Goal: Information Seeking & Learning: Learn about a topic

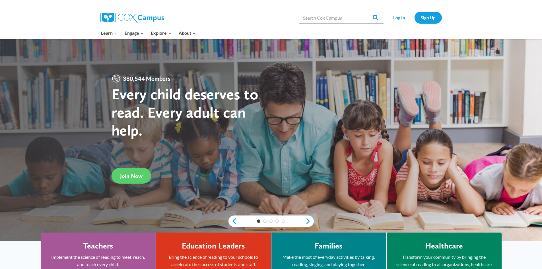
click at [398, 11] on div "Log In Sign Up" at bounding box center [414, 18] width 55 height 18
click at [395, 17] on link "Log In" at bounding box center [399, 18] width 25 height 12
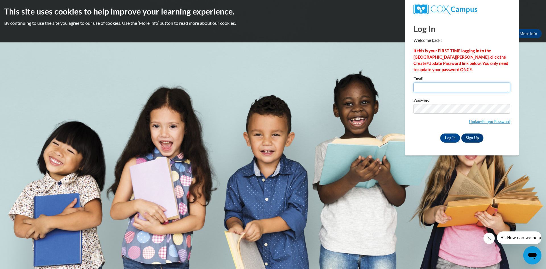
type input "[EMAIL_ADDRESS][DOMAIN_NAME]"
click at [304, 102] on body "This site uses cookies to help improve your learning experience. By continuing …" at bounding box center [273, 134] width 546 height 269
drag, startPoint x: 471, startPoint y: 84, endPoint x: 326, endPoint y: 80, distance: 145.1
click at [307, 77] on body "This site uses cookies to help improve your learning experience. By continuing …" at bounding box center [273, 134] width 546 height 269
type input "r"
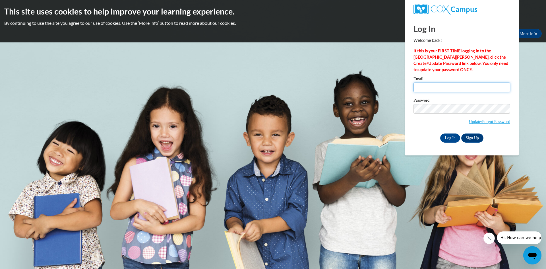
type input "b"
type input "bt.brighteyes@gmail.com"
click at [440, 133] on input "Log In" at bounding box center [450, 137] width 20 height 9
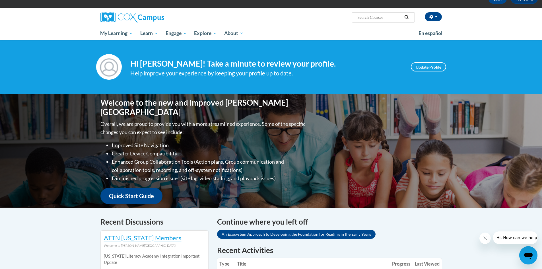
scroll to position [114, 0]
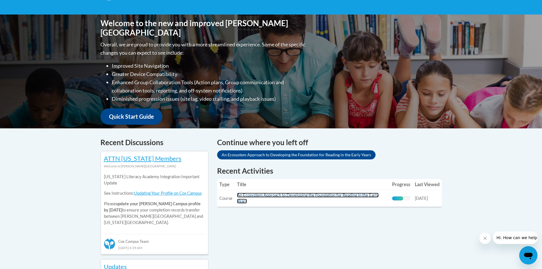
click at [270, 195] on link "An Ecosystem Approach to Developing the Foundation for Reading in the Early Yea…" at bounding box center [308, 198] width 142 height 11
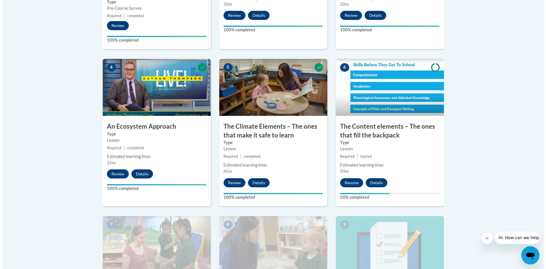
scroll to position [370, 0]
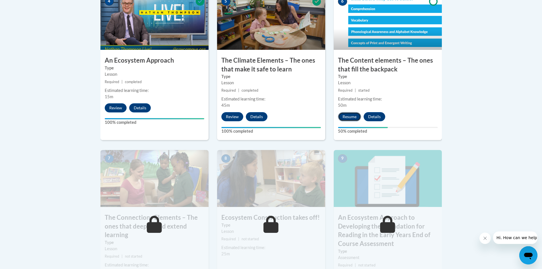
click at [355, 113] on button "Resume" at bounding box center [349, 116] width 23 height 9
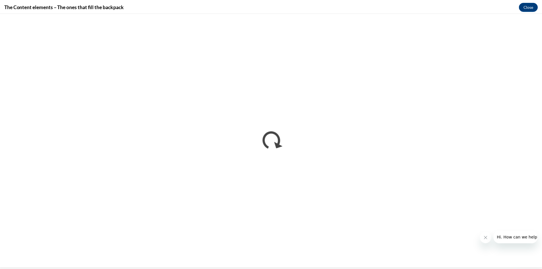
scroll to position [0, 0]
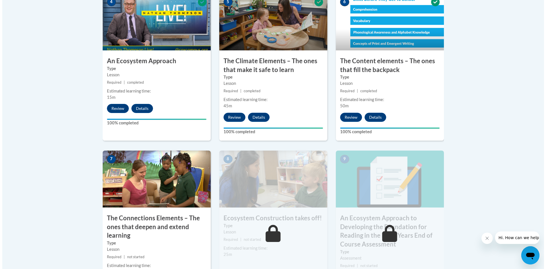
scroll to position [427, 0]
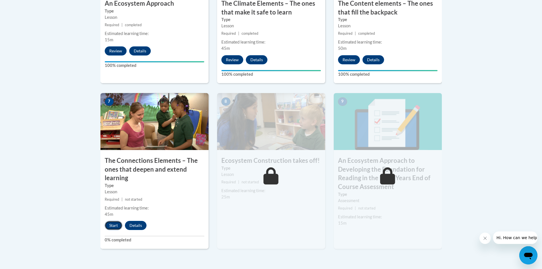
click at [116, 223] on button "Start" at bounding box center [114, 225] width 18 height 9
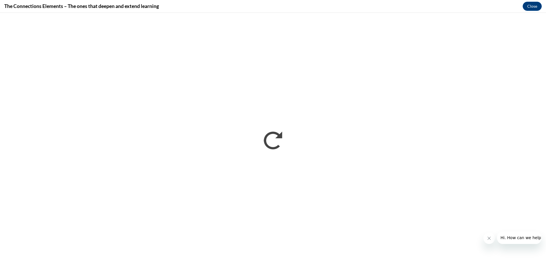
scroll to position [0, 0]
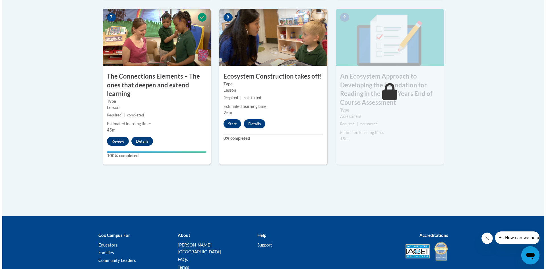
scroll to position [552, 0]
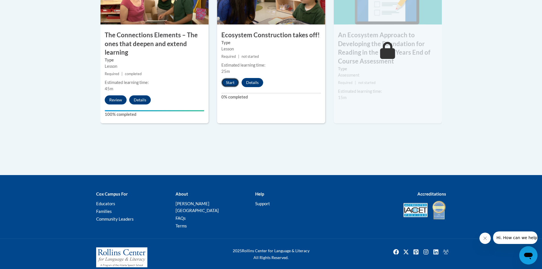
click at [233, 84] on button "Start" at bounding box center [230, 82] width 18 height 9
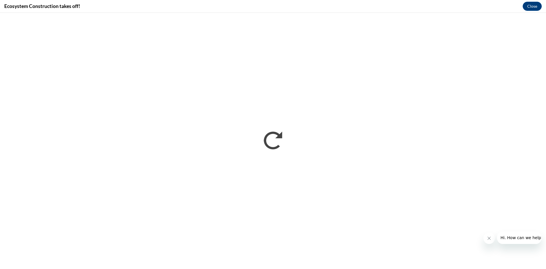
scroll to position [0, 0]
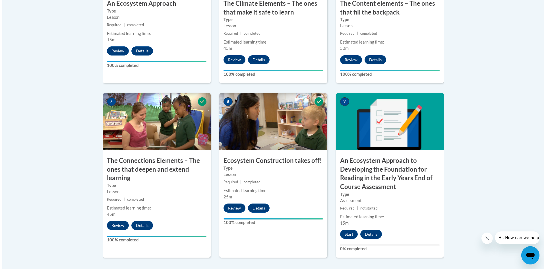
scroll to position [540, 0]
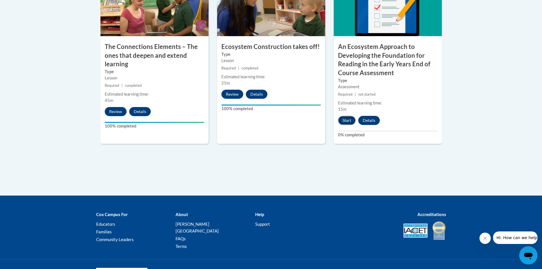
click at [346, 122] on button "Start" at bounding box center [347, 120] width 18 height 9
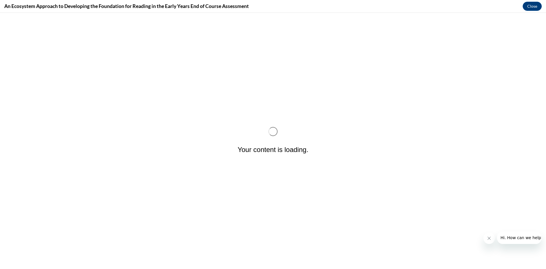
scroll to position [0, 0]
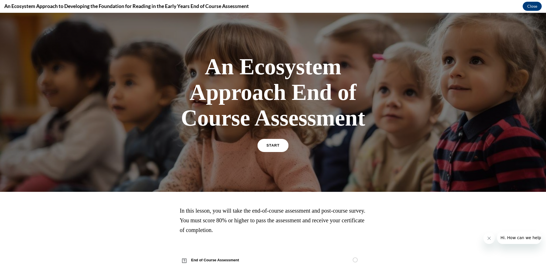
click at [264, 144] on link "START" at bounding box center [272, 145] width 31 height 13
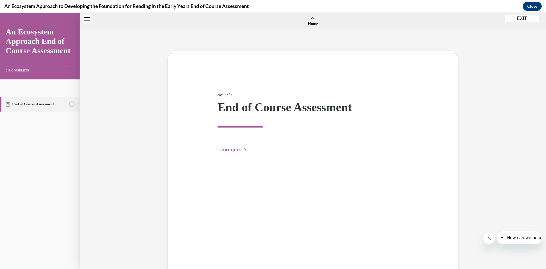
scroll to position [18, 0]
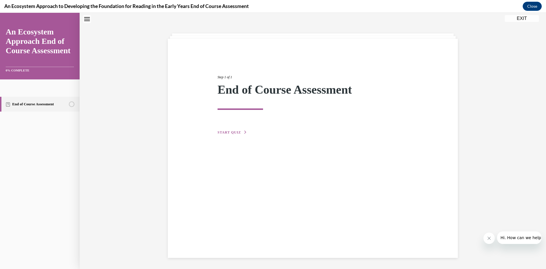
click at [230, 133] on span "START QUIZ" at bounding box center [229, 132] width 23 height 4
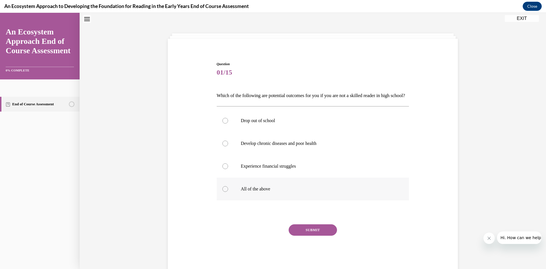
click at [267, 200] on label "All of the above" at bounding box center [313, 188] width 193 height 23
click at [228, 192] on input "All of the above" at bounding box center [225, 189] width 6 height 6
radio input "true"
click at [313, 235] on button "SUBMIT" at bounding box center [313, 229] width 48 height 11
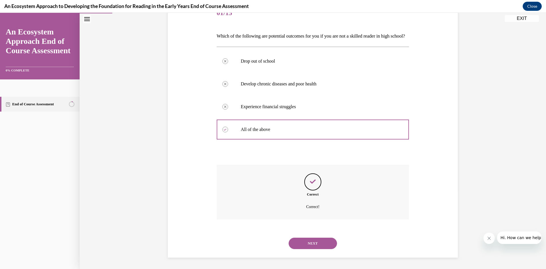
click at [313, 241] on button "NEXT" at bounding box center [313, 242] width 48 height 11
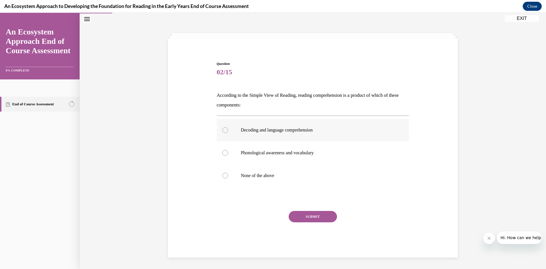
click at [273, 136] on label "Decoding and language comprehension" at bounding box center [313, 130] width 193 height 23
click at [228, 133] on input "Decoding and language comprehension" at bounding box center [225, 130] width 6 height 6
radio input "true"
click at [297, 218] on button "SUBMIT" at bounding box center [313, 216] width 48 height 11
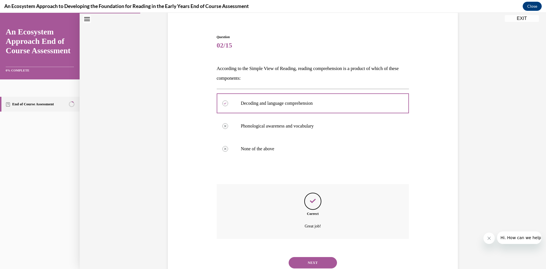
scroll to position [64, 0]
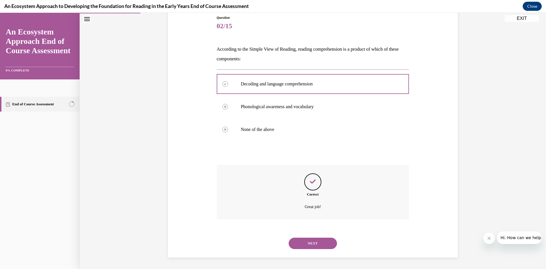
click at [311, 240] on button "NEXT" at bounding box center [313, 242] width 48 height 11
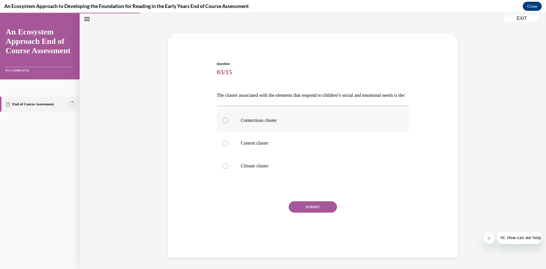
click at [282, 123] on p "Connections cluster" at bounding box center [318, 120] width 154 height 6
click at [228, 123] on input "Connections cluster" at bounding box center [225, 120] width 6 height 6
radio input "true"
click at [316, 212] on button "SUBMIT" at bounding box center [313, 206] width 48 height 11
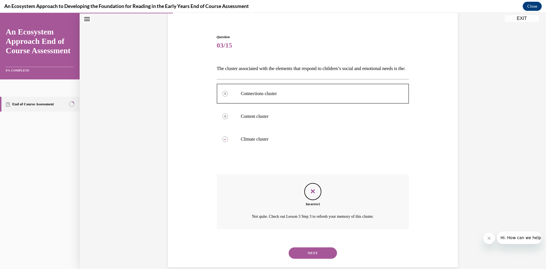
scroll to position [64, 0]
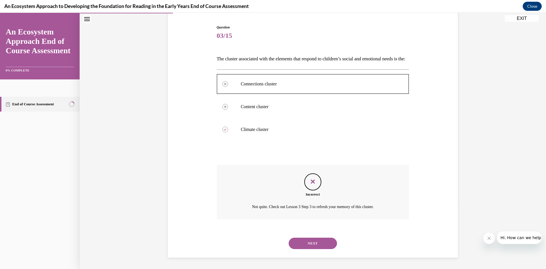
click at [311, 246] on button "NEXT" at bounding box center [313, 242] width 48 height 11
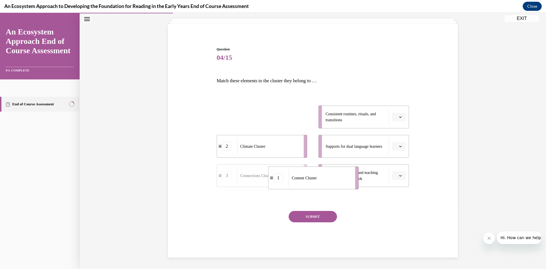
drag, startPoint x: 263, startPoint y: 121, endPoint x: 315, endPoint y: 182, distance: 79.7
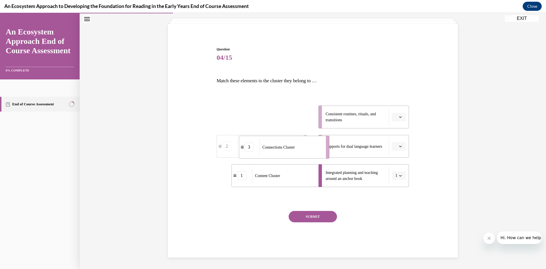
drag, startPoint x: 272, startPoint y: 120, endPoint x: 295, endPoint y: 152, distance: 39.1
drag, startPoint x: 258, startPoint y: 115, endPoint x: 316, endPoint y: 121, distance: 58.4
click at [316, 121] on span "Climate Cluster" at bounding box center [312, 124] width 25 height 6
click at [304, 215] on button "SUBMIT" at bounding box center [313, 216] width 48 height 11
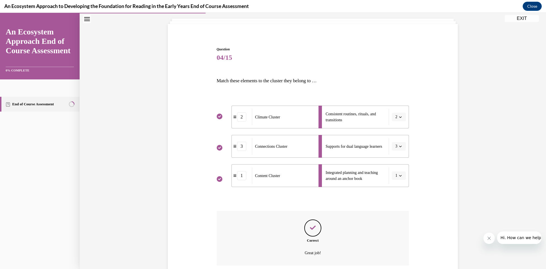
scroll to position [78, 0]
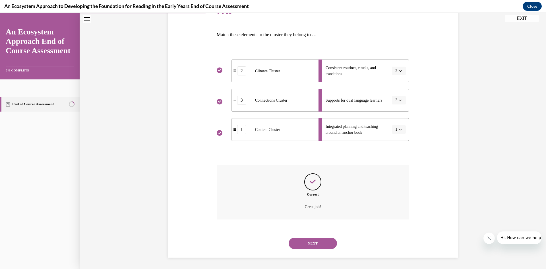
click at [310, 247] on button "NEXT" at bounding box center [313, 242] width 48 height 11
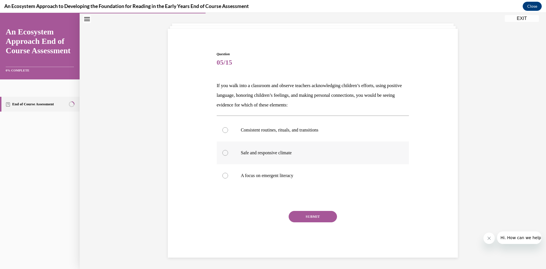
click at [271, 158] on label "Safe and responsive climate" at bounding box center [313, 152] width 193 height 23
click at [228, 156] on input "Safe and responsive climate" at bounding box center [225, 153] width 6 height 6
radio input "true"
click at [316, 214] on button "SUBMIT" at bounding box center [313, 216] width 48 height 11
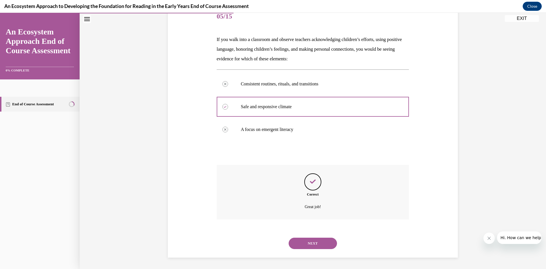
click at [312, 245] on button "NEXT" at bounding box center [313, 242] width 48 height 11
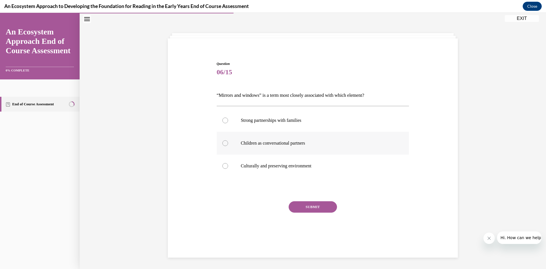
click at [278, 148] on label "Children as conversational partners" at bounding box center [313, 143] width 193 height 23
click at [228, 146] on input "Children as conversational partners" at bounding box center [225, 143] width 6 height 6
radio input "true"
click at [299, 209] on button "SUBMIT" at bounding box center [313, 206] width 48 height 11
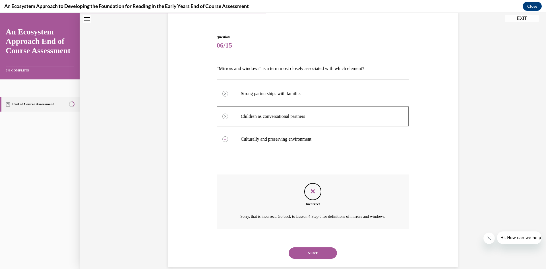
scroll to position [61, 0]
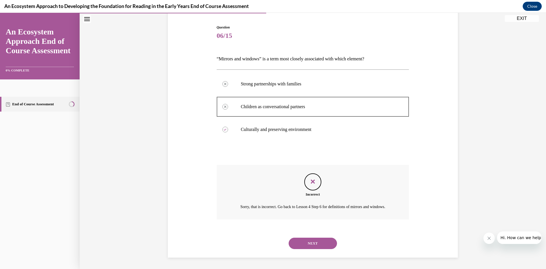
click at [306, 241] on button "NEXT" at bounding box center [313, 242] width 48 height 11
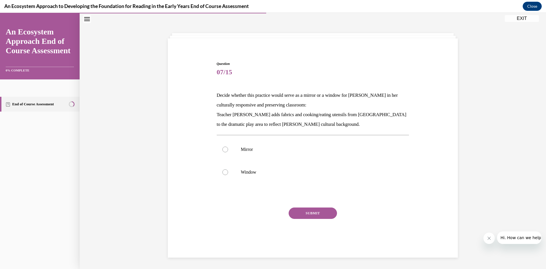
scroll to position [18, 0]
click at [245, 174] on p "Window" at bounding box center [318, 172] width 154 height 6
click at [228, 174] on input "Window" at bounding box center [225, 172] width 6 height 6
radio input "true"
drag, startPoint x: 340, startPoint y: 214, endPoint x: 331, endPoint y: 208, distance: 10.9
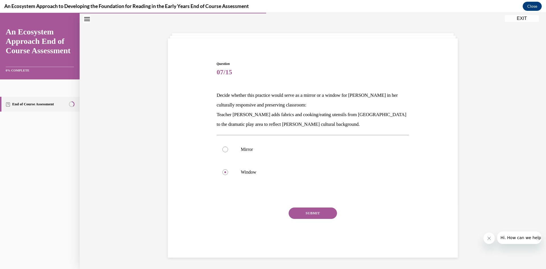
click at [338, 214] on div "SUBMIT" at bounding box center [313, 221] width 193 height 28
click at [329, 207] on button "SUBMIT" at bounding box center [313, 212] width 48 height 11
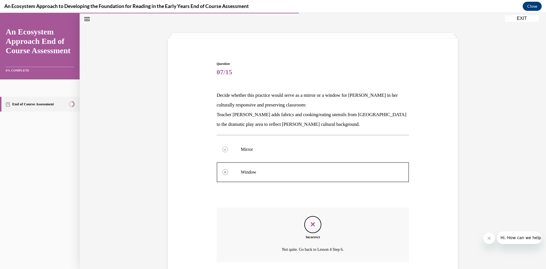
scroll to position [61, 0]
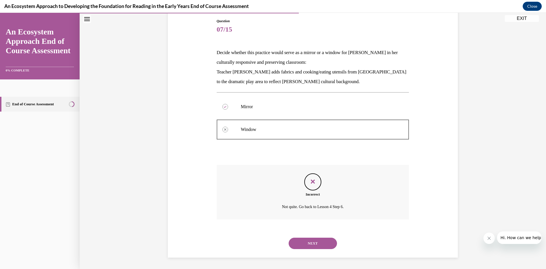
click at [309, 242] on button "NEXT" at bounding box center [313, 242] width 48 height 11
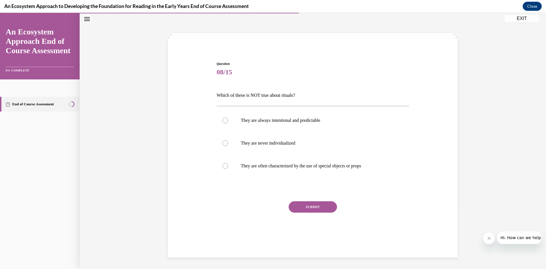
scroll to position [18, 0]
click at [292, 125] on label "They are always intentional and predictable" at bounding box center [313, 120] width 193 height 23
click at [228, 123] on input "They are always intentional and predictable" at bounding box center [225, 120] width 6 height 6
radio input "true"
click at [320, 202] on button "SUBMIT" at bounding box center [313, 206] width 48 height 11
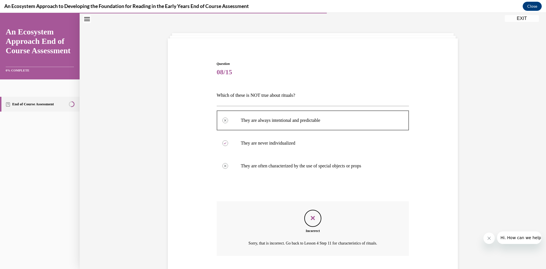
scroll to position [54, 0]
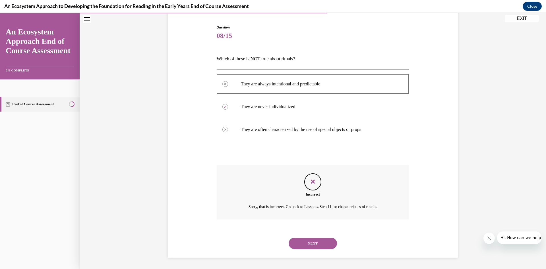
click at [313, 243] on button "NEXT" at bounding box center [313, 242] width 48 height 11
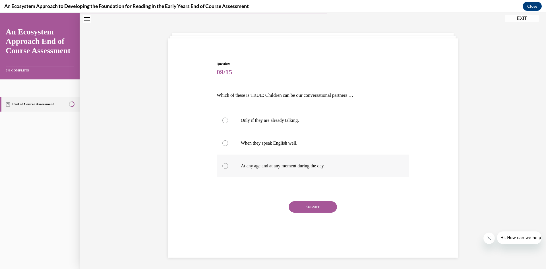
click at [278, 163] on label "At any age and at any moment during the day." at bounding box center [313, 165] width 193 height 23
click at [228, 163] on input "At any age and at any moment during the day." at bounding box center [225, 166] width 6 height 6
radio input "true"
click at [311, 209] on button "SUBMIT" at bounding box center [313, 206] width 48 height 11
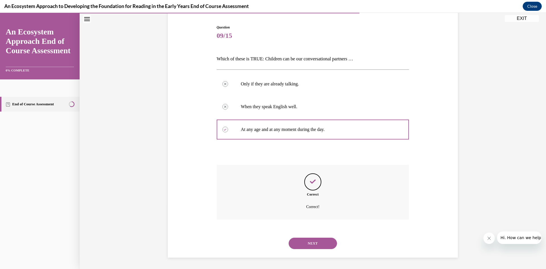
click at [311, 241] on button "NEXT" at bounding box center [313, 242] width 48 height 11
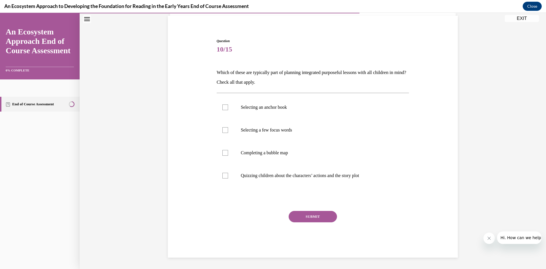
scroll to position [41, 0]
click at [278, 135] on label "Selecting a few focus words" at bounding box center [313, 130] width 193 height 23
click at [228, 133] on input "Selecting a few focus words" at bounding box center [225, 130] width 6 height 6
checkbox input "true"
click at [273, 152] on p "Completing a bubble map" at bounding box center [318, 153] width 154 height 6
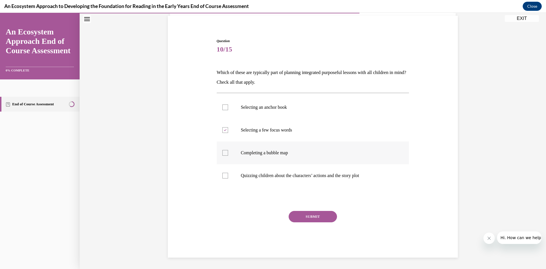
click at [228, 152] on input "Completing a bubble map" at bounding box center [225, 153] width 6 height 6
checkbox input "true"
click at [273, 174] on p "Quizzing children about the characters’ actions and the story plot" at bounding box center [318, 176] width 154 height 6
click at [228, 174] on input "Quizzing children about the characters’ actions and the story plot" at bounding box center [225, 176] width 6 height 6
checkbox input "true"
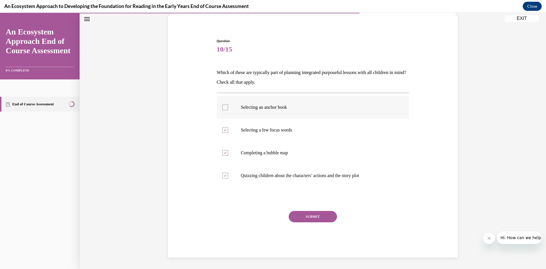
click at [289, 113] on label "Selecting an anchor book" at bounding box center [313, 107] width 193 height 23
click at [228, 110] on input "Selecting an anchor book" at bounding box center [225, 107] width 6 height 6
checkbox input "true"
click at [293, 170] on label "Quizzing children about the characters’ actions and the story plot" at bounding box center [313, 175] width 193 height 23
click at [228, 173] on input "Quizzing children about the characters’ actions and the story plot" at bounding box center [225, 176] width 6 height 6
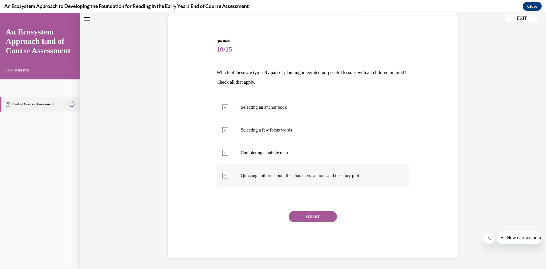
checkbox input "false"
click at [296, 216] on button "SUBMIT" at bounding box center [313, 216] width 48 height 11
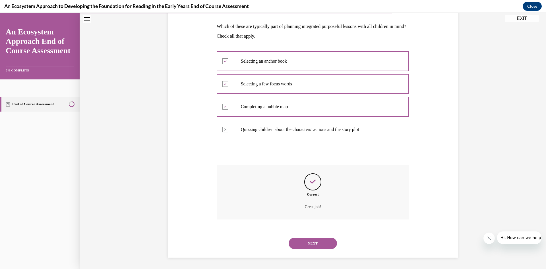
click at [311, 241] on button "NEXT" at bounding box center [313, 242] width 48 height 11
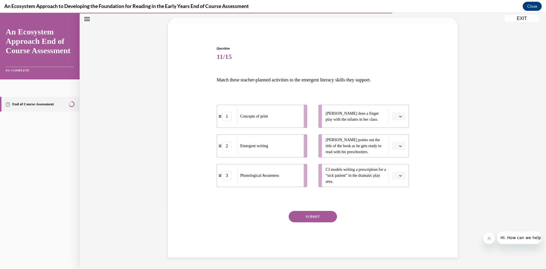
scroll to position [33, 0]
drag, startPoint x: 258, startPoint y: 119, endPoint x: 296, endPoint y: 150, distance: 49.7
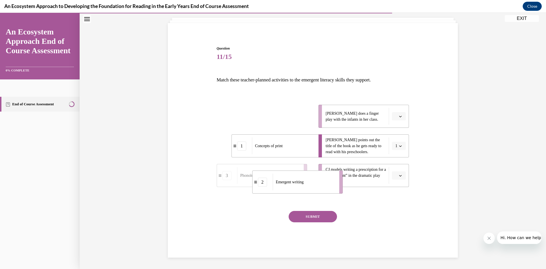
drag, startPoint x: 273, startPoint y: 113, endPoint x: 308, endPoint y: 178, distance: 74.1
drag, startPoint x: 257, startPoint y: 117, endPoint x: 280, endPoint y: 117, distance: 23.6
click at [280, 117] on span "Phonological Awareness" at bounding box center [274, 116] width 39 height 4
click at [303, 219] on button "SUBMIT" at bounding box center [313, 216] width 48 height 11
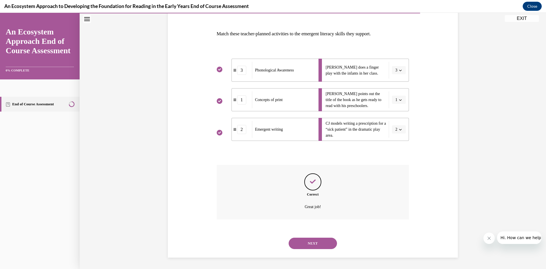
click at [318, 243] on button "NEXT" at bounding box center [313, 242] width 48 height 11
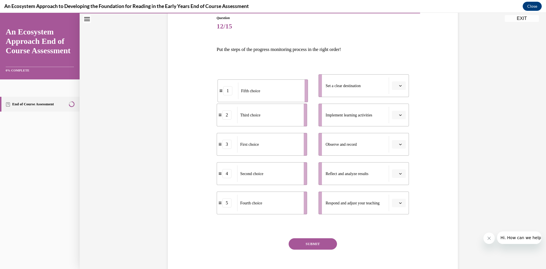
drag, startPoint x: 278, startPoint y: 90, endPoint x: 279, endPoint y: 95, distance: 5.2
click at [279, 95] on div "Fifth choice" at bounding box center [269, 90] width 63 height 16
drag, startPoint x: 280, startPoint y: 140, endPoint x: 326, endPoint y: 82, distance: 73.7
click at [326, 82] on div "First choice" at bounding box center [314, 86] width 63 height 16
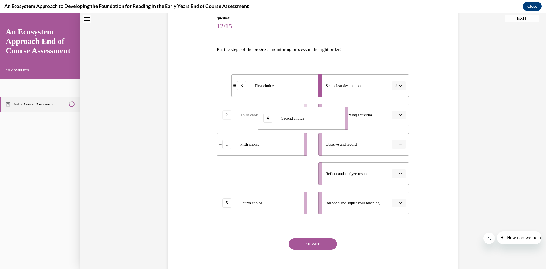
drag, startPoint x: 286, startPoint y: 175, endPoint x: 327, endPoint y: 119, distance: 68.9
click at [327, 119] on div "Second choice" at bounding box center [309, 118] width 63 height 16
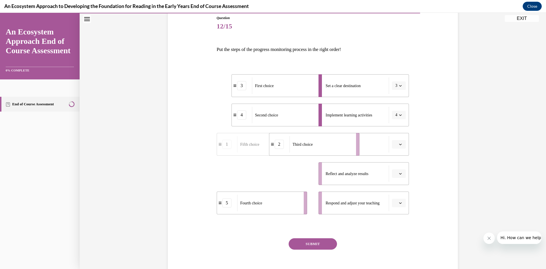
drag, startPoint x: 266, startPoint y: 180, endPoint x: 318, endPoint y: 151, distance: 60.0
click at [318, 151] on div "Third choice" at bounding box center [321, 144] width 63 height 16
drag, startPoint x: 272, startPoint y: 175, endPoint x: 303, endPoint y: 205, distance: 42.8
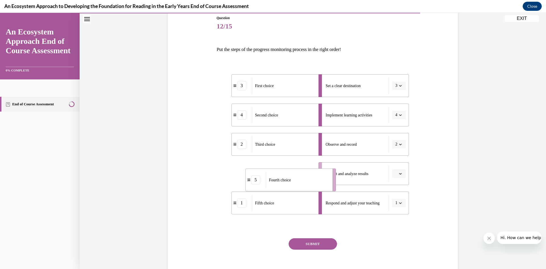
drag, startPoint x: 269, startPoint y: 168, endPoint x: 301, endPoint y: 175, distance: 32.9
click at [301, 175] on div "Fourth choice" at bounding box center [297, 180] width 63 height 16
click at [297, 241] on button "SUBMIT" at bounding box center [313, 243] width 48 height 11
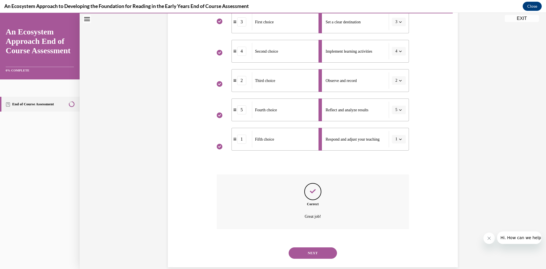
scroll to position [137, 0]
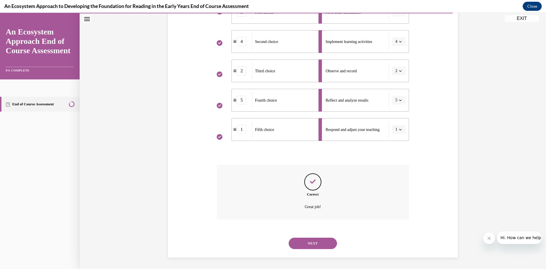
click at [317, 243] on button "NEXT" at bounding box center [313, 242] width 48 height 11
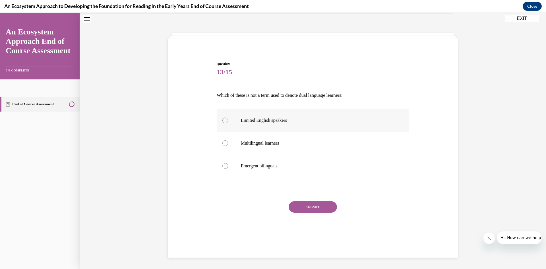
click at [265, 120] on p "Limited English speakers" at bounding box center [318, 120] width 154 height 6
click at [228, 120] on input "Limited English speakers" at bounding box center [225, 120] width 6 height 6
radio input "true"
click at [297, 205] on button "SUBMIT" at bounding box center [313, 206] width 48 height 11
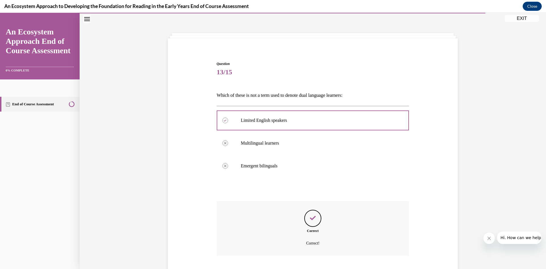
scroll to position [54, 0]
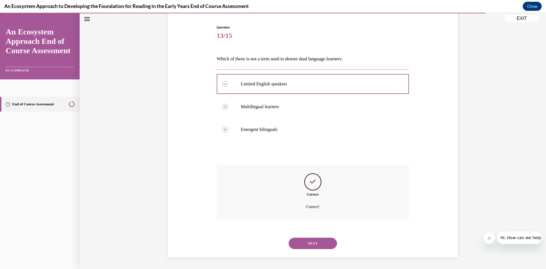
click at [315, 242] on button "NEXT" at bounding box center [313, 242] width 48 height 11
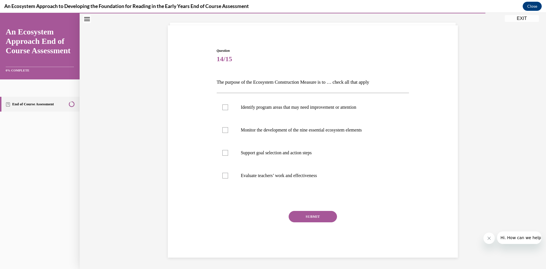
scroll to position [31, 0]
click at [289, 112] on label "Identify program areas that may need improvement or attention" at bounding box center [313, 107] width 193 height 23
click at [228, 110] on input "Identify program areas that may need improvement or attention" at bounding box center [225, 107] width 6 height 6
checkbox input "true"
click at [292, 156] on label "Support goal selection and action steps" at bounding box center [313, 152] width 193 height 23
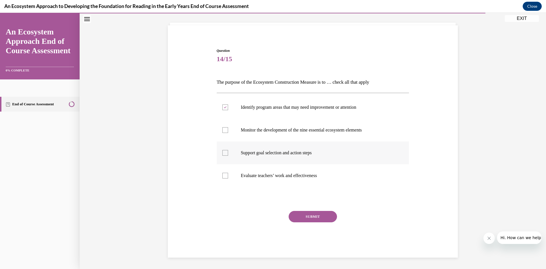
click at [228, 156] on input "Support goal selection and action steps" at bounding box center [225, 153] width 6 height 6
checkbox input "true"
click at [292, 168] on label "Evaluate teachers’ work and effectiveness" at bounding box center [313, 175] width 193 height 23
click at [228, 173] on input "Evaluate teachers’ work and effectiveness" at bounding box center [225, 176] width 6 height 6
checkbox input "true"
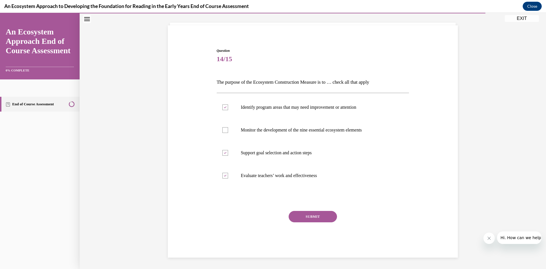
click at [301, 215] on button "SUBMIT" at bounding box center [313, 216] width 48 height 11
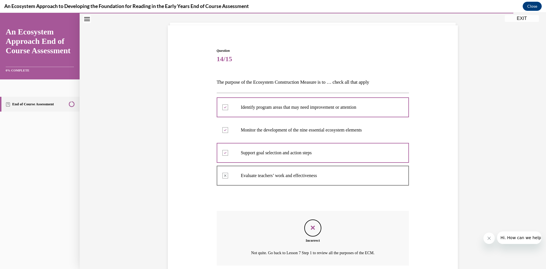
scroll to position [77, 0]
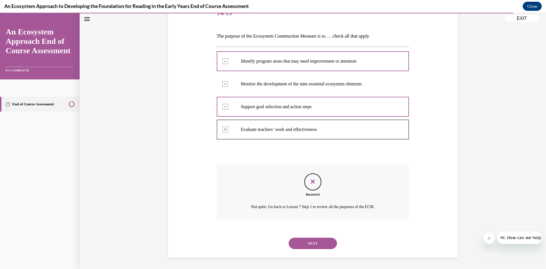
click at [309, 242] on button "NEXT" at bounding box center [313, 242] width 48 height 11
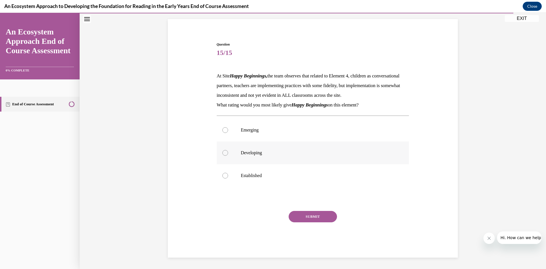
click at [258, 155] on p "Developing" at bounding box center [318, 153] width 154 height 6
click at [228, 155] on input "Developing" at bounding box center [225, 153] width 6 height 6
radio input "true"
click at [304, 217] on button "SUBMIT" at bounding box center [313, 216] width 48 height 11
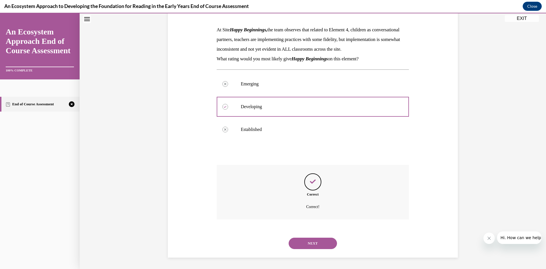
click at [295, 247] on button "NEXT" at bounding box center [313, 242] width 48 height 11
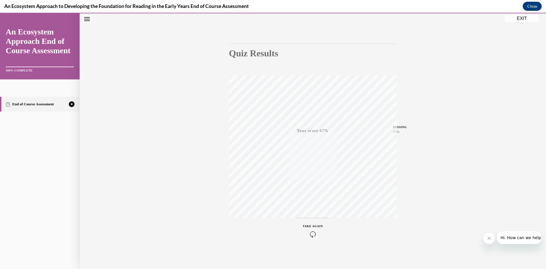
click at [304, 228] on div "TAKE AGAIN" at bounding box center [313, 230] width 20 height 13
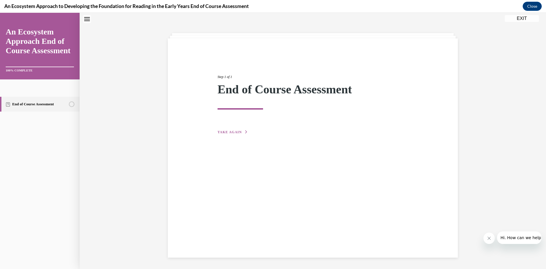
scroll to position [18, 0]
click at [230, 129] on button "TAKE AGAIN" at bounding box center [233, 131] width 30 height 5
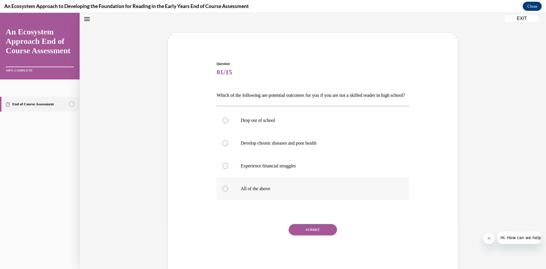
click at [248, 189] on label "All of the above" at bounding box center [313, 188] width 193 height 23
click at [228, 189] on input "All of the above" at bounding box center [225, 189] width 6 height 6
radio input "true"
click at [309, 235] on button "SUBMIT" at bounding box center [313, 229] width 48 height 11
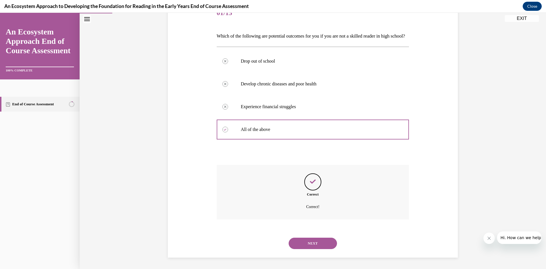
click at [320, 248] on button "NEXT" at bounding box center [313, 242] width 48 height 11
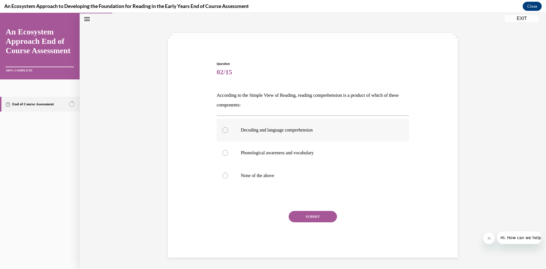
click at [274, 132] on p "Decoding and language comprehension" at bounding box center [318, 130] width 154 height 6
click at [228, 132] on input "Decoding and language comprehension" at bounding box center [225, 130] width 6 height 6
radio input "true"
click at [305, 213] on button "SUBMIT" at bounding box center [313, 216] width 48 height 11
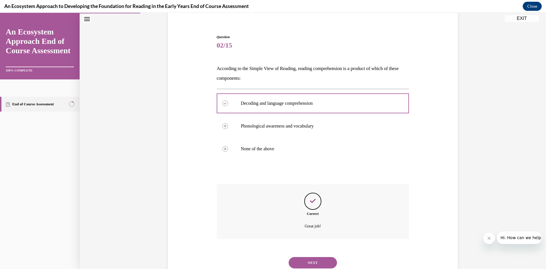
scroll to position [64, 0]
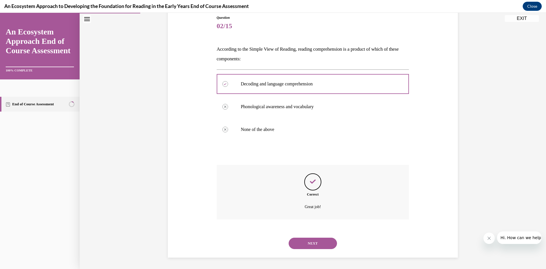
click at [316, 246] on button "NEXT" at bounding box center [313, 242] width 48 height 11
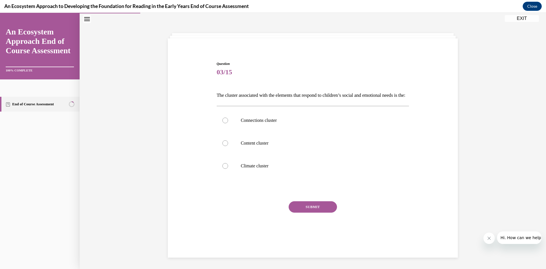
scroll to position [18, 0]
click at [272, 169] on p "Climate cluster" at bounding box center [318, 166] width 154 height 6
click at [228, 169] on input "Climate cluster" at bounding box center [225, 166] width 6 height 6
radio input "true"
click at [301, 211] on button "SUBMIT" at bounding box center [313, 206] width 48 height 11
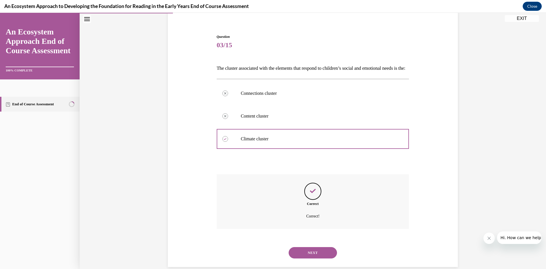
scroll to position [64, 0]
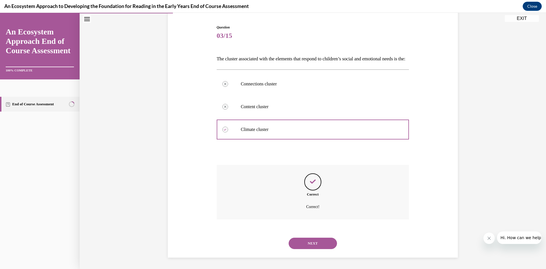
click at [314, 245] on button "NEXT" at bounding box center [313, 242] width 48 height 11
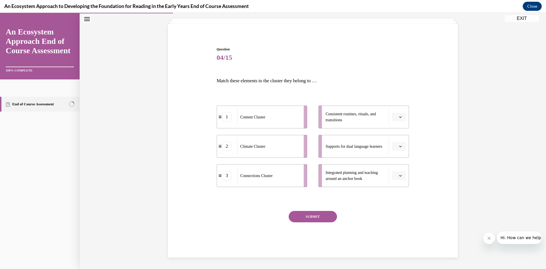
scroll to position [32, 0]
drag, startPoint x: 276, startPoint y: 150, endPoint x: 311, endPoint y: 125, distance: 43.1
click at [311, 125] on div "Climate Cluster" at bounding box center [302, 120] width 63 height 16
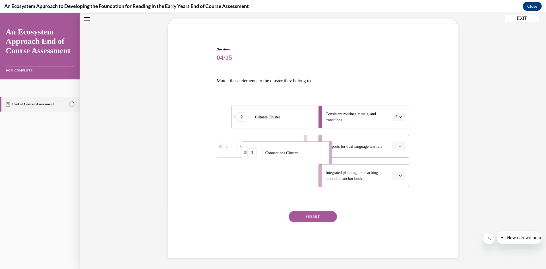
drag, startPoint x: 279, startPoint y: 178, endPoint x: 305, endPoint y: 155, distance: 34.6
click at [305, 155] on div "Connections Cluster" at bounding box center [293, 152] width 63 height 16
drag, startPoint x: 275, startPoint y: 185, endPoint x: 310, endPoint y: 182, distance: 34.8
click at [310, 182] on li "1 Content Cluster" at bounding box center [289, 172] width 90 height 23
click at [302, 219] on button "SUBMIT" at bounding box center [313, 216] width 48 height 11
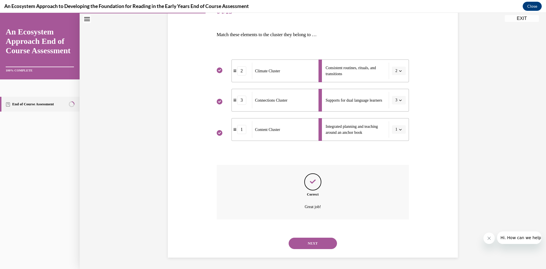
click at [313, 243] on button "NEXT" at bounding box center [313, 242] width 48 height 11
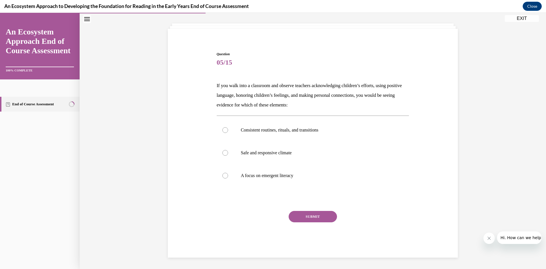
scroll to position [28, 0]
click at [254, 157] on label "Safe and responsive climate" at bounding box center [313, 152] width 193 height 23
click at [228, 156] on input "Safe and responsive climate" at bounding box center [225, 153] width 6 height 6
radio input "true"
click at [302, 220] on button "SUBMIT" at bounding box center [313, 216] width 48 height 11
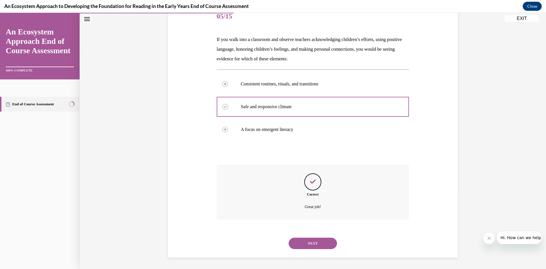
click at [304, 245] on button "NEXT" at bounding box center [313, 242] width 48 height 11
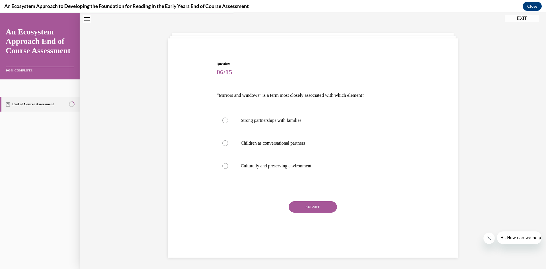
scroll to position [18, 0]
click at [270, 168] on p "Culturally and preserving environment" at bounding box center [318, 166] width 154 height 6
click at [228, 168] on input "Culturally and preserving environment" at bounding box center [225, 166] width 6 height 6
radio input "true"
click at [312, 206] on button "SUBMIT" at bounding box center [313, 206] width 48 height 11
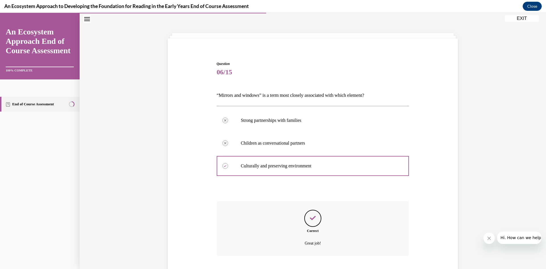
scroll to position [54, 0]
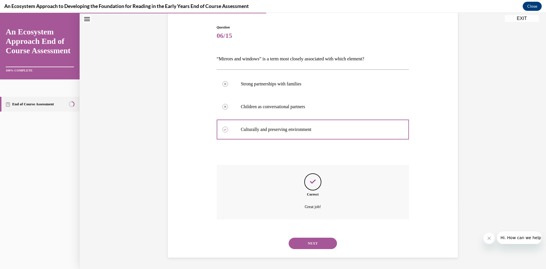
click at [296, 240] on button "NEXT" at bounding box center [313, 242] width 48 height 11
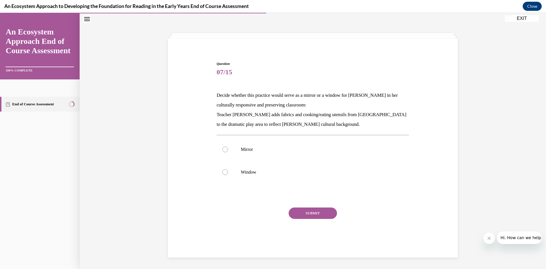
scroll to position [18, 0]
click at [278, 152] on label "Mirror" at bounding box center [313, 149] width 193 height 23
click at [228, 152] on input "Mirror" at bounding box center [225, 149] width 6 height 6
radio input "true"
click at [305, 214] on button "SUBMIT" at bounding box center [313, 212] width 48 height 11
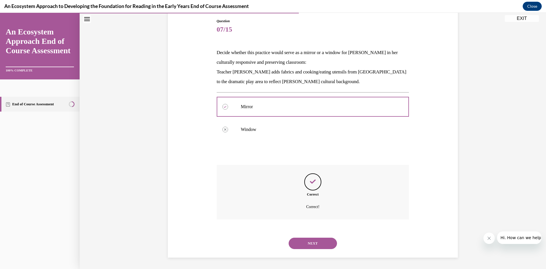
click at [305, 243] on button "NEXT" at bounding box center [313, 242] width 48 height 11
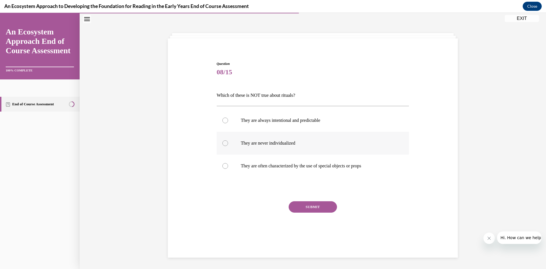
click at [285, 144] on p "They are never individualized" at bounding box center [318, 143] width 154 height 6
click at [228, 144] on input "They are never individualized" at bounding box center [225, 143] width 6 height 6
radio input "true"
click at [302, 208] on button "SUBMIT" at bounding box center [313, 206] width 48 height 11
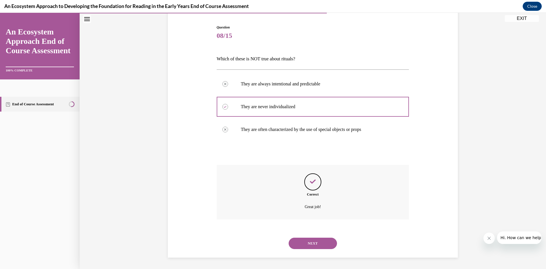
click at [303, 241] on button "NEXT" at bounding box center [313, 242] width 48 height 11
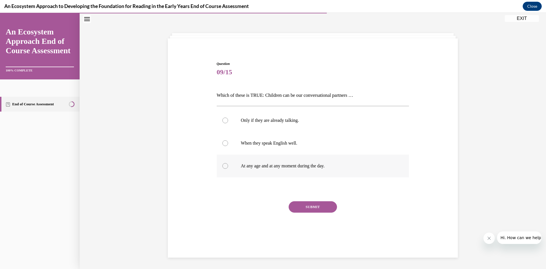
click at [285, 172] on label "At any age and at any moment during the day." at bounding box center [313, 165] width 193 height 23
click at [228, 169] on input "At any age and at any moment during the day." at bounding box center [225, 166] width 6 height 6
radio input "true"
click at [309, 206] on button "SUBMIT" at bounding box center [313, 206] width 48 height 11
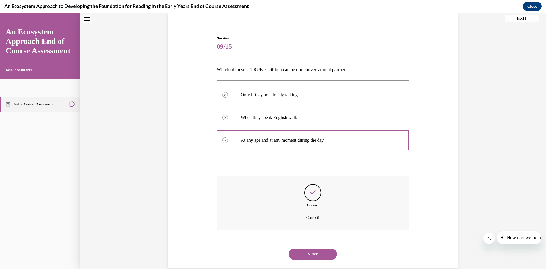
scroll to position [54, 0]
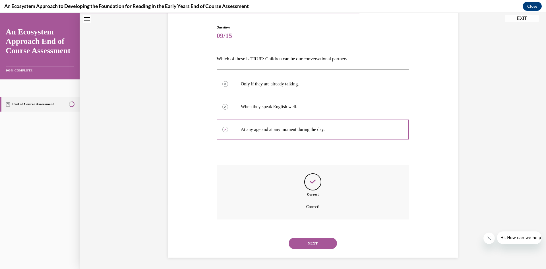
click at [314, 241] on button "NEXT" at bounding box center [313, 242] width 48 height 11
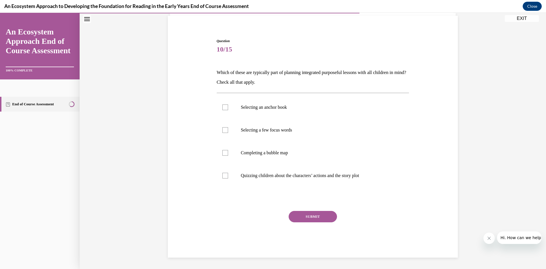
scroll to position [41, 0]
click at [284, 109] on p "Selecting an anchor book" at bounding box center [318, 107] width 154 height 6
click at [228, 109] on input "Selecting an anchor book" at bounding box center [225, 107] width 6 height 6
checkbox input "true"
click at [284, 129] on p "Selecting a few focus words" at bounding box center [318, 130] width 154 height 6
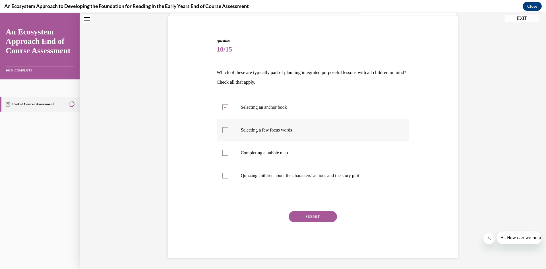
click at [228, 129] on input "Selecting a few focus words" at bounding box center [225, 130] width 6 height 6
checkbox input "true"
click at [287, 150] on p "Completing a bubble map" at bounding box center [318, 153] width 154 height 6
click at [228, 150] on input "Completing a bubble map" at bounding box center [225, 153] width 6 height 6
checkbox input "true"
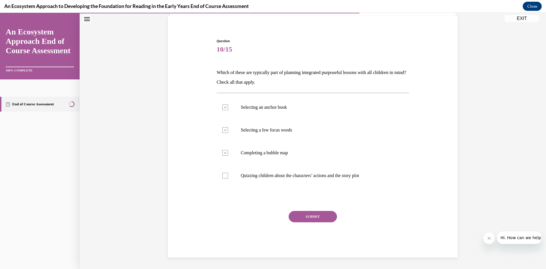
click at [307, 223] on div "SUBMIT" at bounding box center [313, 225] width 193 height 28
click at [307, 221] on button "SUBMIT" at bounding box center [313, 216] width 48 height 11
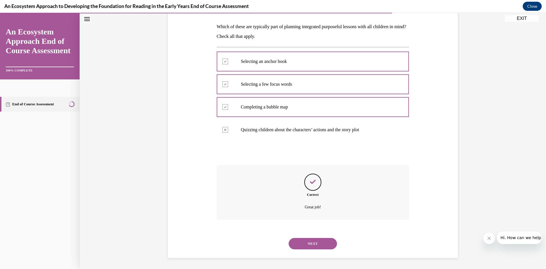
scroll to position [87, 0]
click at [301, 242] on button "NEXT" at bounding box center [313, 242] width 48 height 11
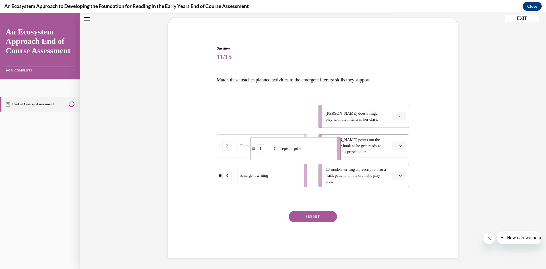
drag, startPoint x: 274, startPoint y: 121, endPoint x: 308, endPoint y: 151, distance: 45.4
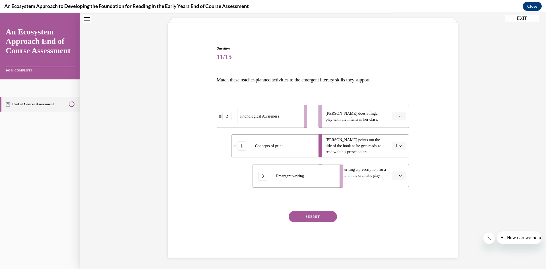
drag, startPoint x: 284, startPoint y: 181, endPoint x: 320, endPoint y: 182, distance: 35.8
click at [320, 182] on div "Emergent writing" at bounding box center [304, 176] width 63 height 17
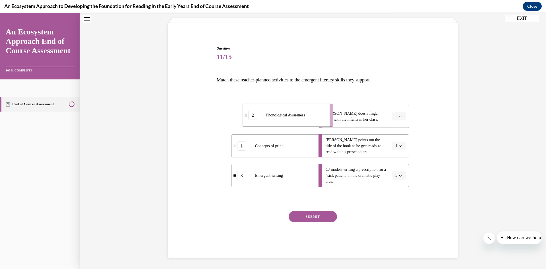
drag, startPoint x: 277, startPoint y: 123, endPoint x: 301, endPoint y: 129, distance: 24.6
click at [304, 122] on div "Phonological Awareness" at bounding box center [294, 115] width 63 height 17
click at [312, 211] on button "SUBMIT" at bounding box center [313, 216] width 48 height 11
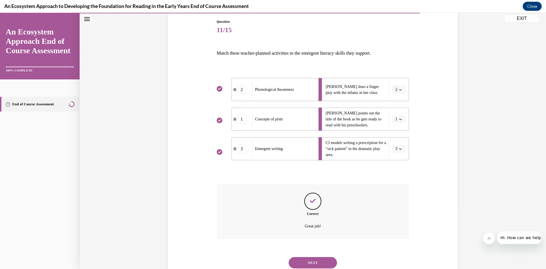
scroll to position [79, 0]
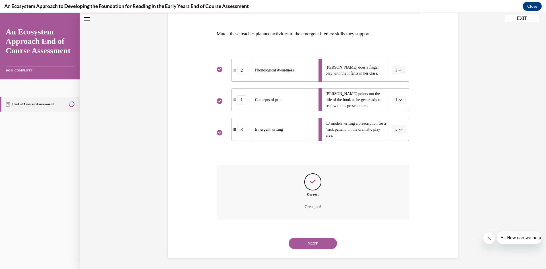
click at [317, 247] on button "NEXT" at bounding box center [313, 242] width 48 height 11
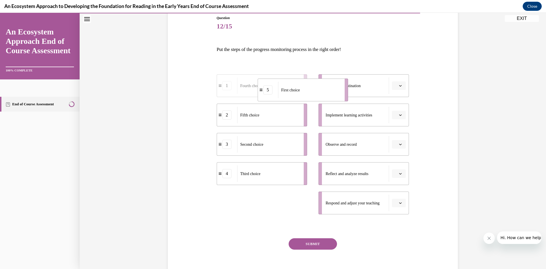
drag, startPoint x: 281, startPoint y: 205, endPoint x: 322, endPoint y: 90, distance: 121.7
click at [322, 90] on div "First choice" at bounding box center [309, 90] width 63 height 16
click at [272, 139] on div "Second choice" at bounding box center [267, 142] width 63 height 16
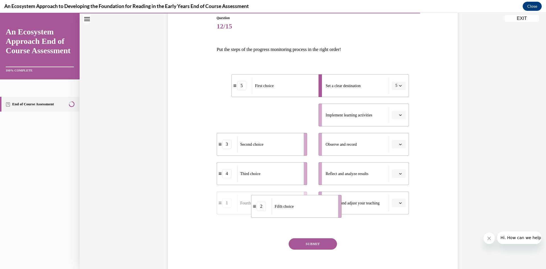
drag, startPoint x: 272, startPoint y: 116, endPoint x: 307, endPoint y: 207, distance: 97.6
drag, startPoint x: 258, startPoint y: 122, endPoint x: 313, endPoint y: 187, distance: 84.5
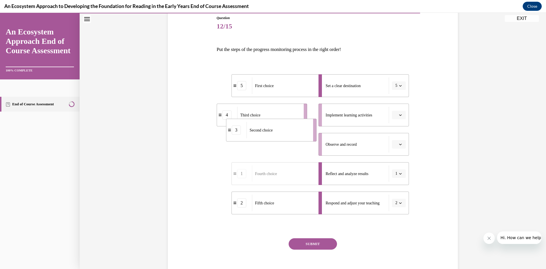
drag, startPoint x: 284, startPoint y: 144, endPoint x: 299, endPoint y: 113, distance: 34.5
click at [299, 122] on div "Second choice" at bounding box center [278, 130] width 63 height 16
drag, startPoint x: 281, startPoint y: 148, endPoint x: 310, endPoint y: 151, distance: 29.7
click at [304, 150] on div "Third choice" at bounding box center [272, 145] width 63 height 16
click at [305, 241] on button "SUBMIT" at bounding box center [313, 243] width 48 height 11
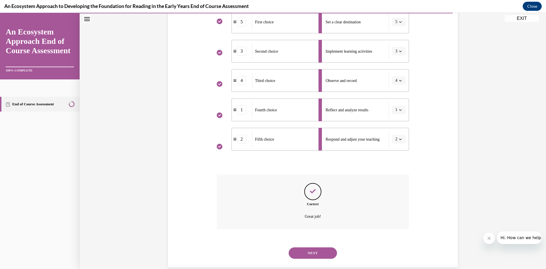
scroll to position [137, 0]
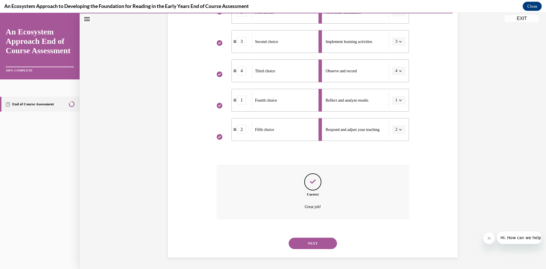
click at [290, 245] on button "NEXT" at bounding box center [313, 242] width 48 height 11
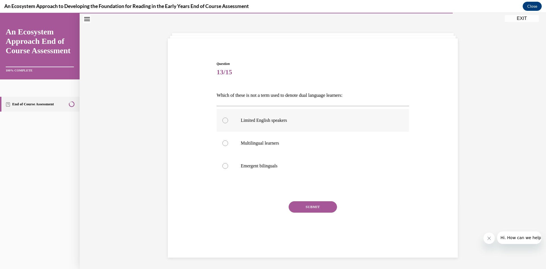
click at [265, 123] on p "Limited English speakers" at bounding box center [318, 120] width 154 height 6
click at [228, 123] on input "Limited English speakers" at bounding box center [225, 120] width 6 height 6
radio input "true"
click at [323, 209] on button "SUBMIT" at bounding box center [313, 206] width 48 height 11
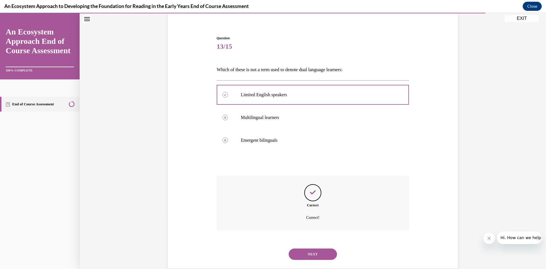
scroll to position [54, 0]
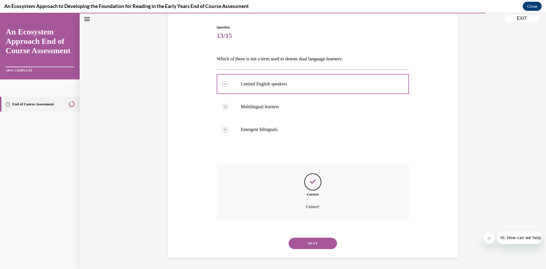
click at [326, 239] on button "NEXT" at bounding box center [313, 242] width 48 height 11
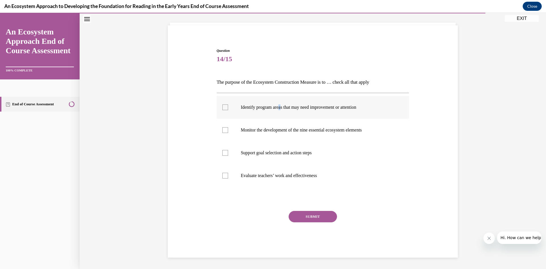
drag, startPoint x: 280, startPoint y: 110, endPoint x: 282, endPoint y: 118, distance: 9.0
click at [281, 111] on label "Identify program areas that may need improvement or attention" at bounding box center [313, 107] width 193 height 23
click at [282, 125] on label "Monitor the development of the nine essential ecosystem elements" at bounding box center [313, 130] width 193 height 23
click at [228, 127] on input "Monitor the development of the nine essential ecosystem elements" at bounding box center [225, 130] width 6 height 6
checkbox input "true"
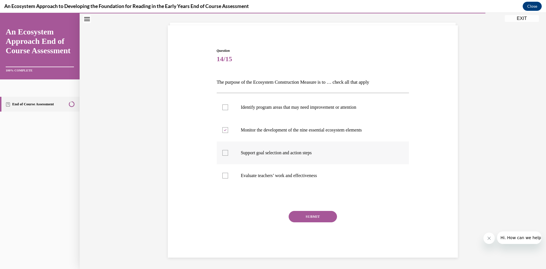
click at [283, 144] on label "Support goal selection and action steps" at bounding box center [313, 152] width 193 height 23
click at [228, 150] on input "Support goal selection and action steps" at bounding box center [225, 153] width 6 height 6
checkbox input "true"
click at [251, 107] on p "Identify program areas that may need improvement or attention" at bounding box center [318, 107] width 154 height 6
click at [228, 107] on input "Identify program areas that may need improvement or attention" at bounding box center [225, 107] width 6 height 6
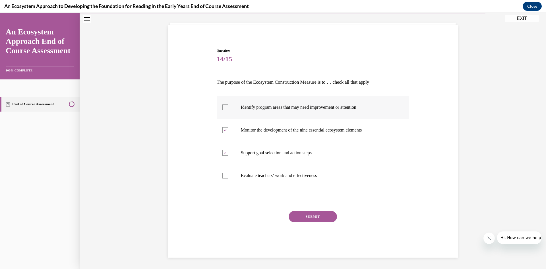
checkbox input "true"
click at [307, 222] on div "SUBMIT" at bounding box center [313, 225] width 193 height 28
click at [313, 216] on button "SUBMIT" at bounding box center [313, 216] width 48 height 11
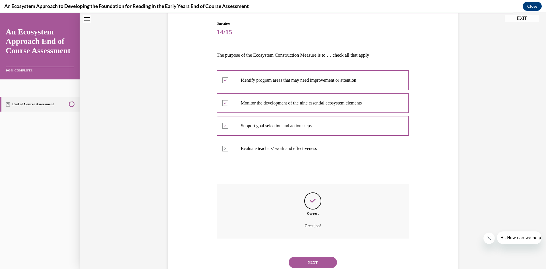
scroll to position [77, 0]
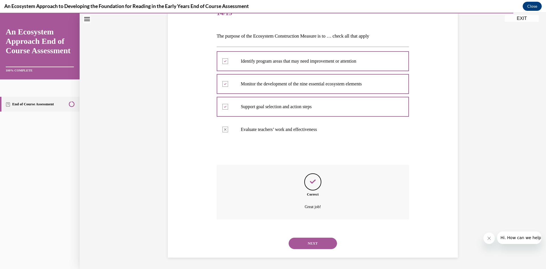
click at [319, 245] on button "NEXT" at bounding box center [313, 242] width 48 height 11
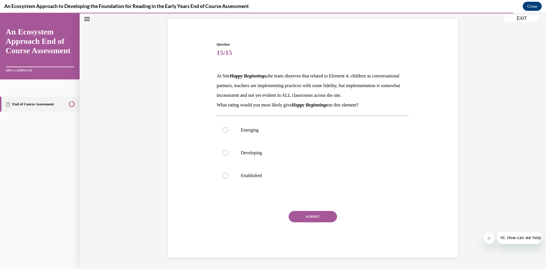
scroll to position [47, 0]
drag, startPoint x: 254, startPoint y: 135, endPoint x: 259, endPoint y: 139, distance: 7.0
click at [254, 135] on label "Emerging" at bounding box center [313, 130] width 193 height 23
click at [265, 154] on p "Developing" at bounding box center [318, 153] width 154 height 6
click at [228, 154] on input "Developing" at bounding box center [225, 153] width 6 height 6
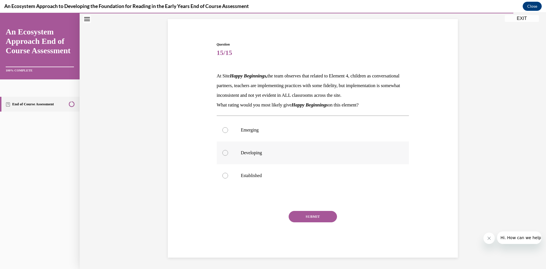
radio input "true"
click at [309, 218] on button "SUBMIT" at bounding box center [313, 216] width 48 height 11
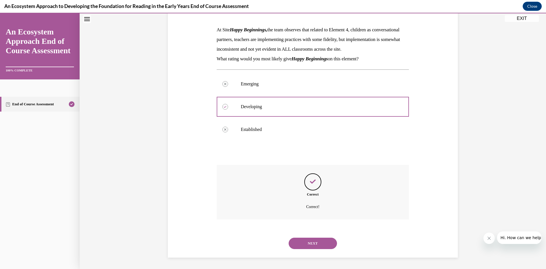
click at [319, 244] on button "NEXT" at bounding box center [313, 242] width 48 height 11
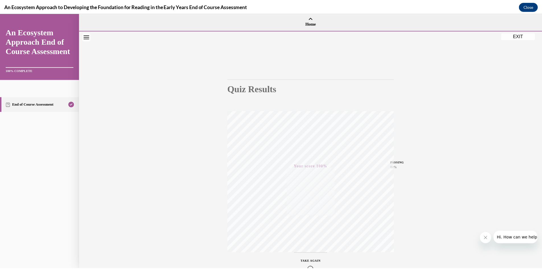
scroll to position [0, 0]
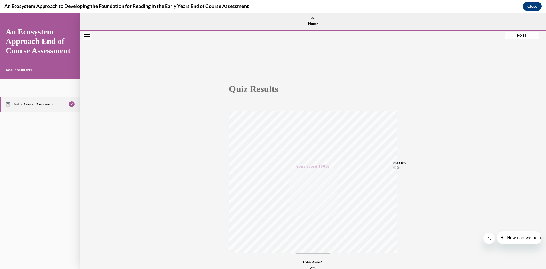
click at [536, 38] on button "EXIT" at bounding box center [522, 35] width 34 height 7
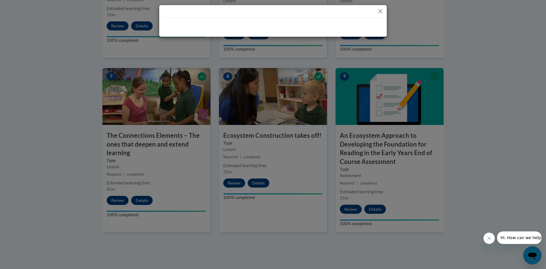
scroll to position [447, 0]
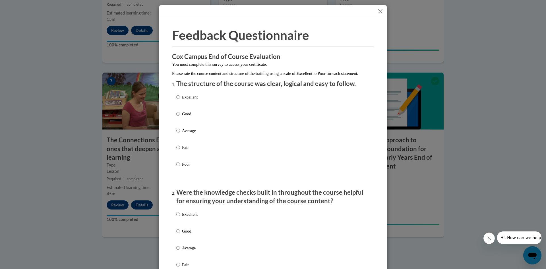
drag, startPoint x: 196, startPoint y: 112, endPoint x: 200, endPoint y: 166, distance: 53.9
click at [196, 113] on div "Excellent Good Average Fair Poor" at bounding box center [272, 137] width 193 height 93
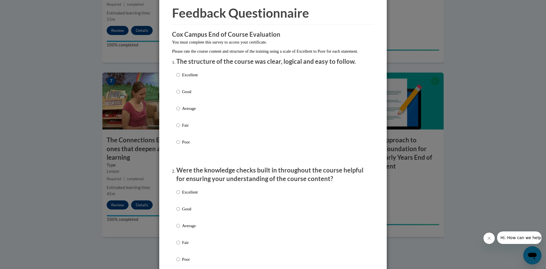
scroll to position [57, 0]
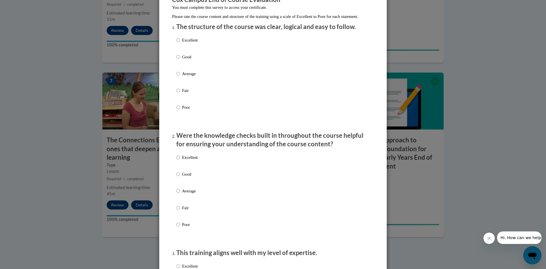
click at [187, 43] on p "Excellent" at bounding box center [190, 40] width 16 height 6
click at [180, 43] on input "Excellent" at bounding box center [178, 40] width 4 height 6
radio input "true"
click at [199, 162] on div "Excellent Good Average Fair Poor" at bounding box center [272, 197] width 193 height 93
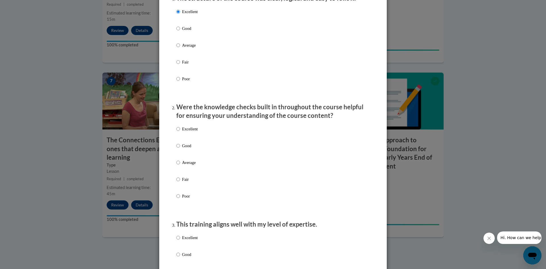
click at [191, 139] on label "Excellent" at bounding box center [186, 133] width 21 height 15
click at [180, 132] on input "Excellent" at bounding box center [178, 129] width 4 height 6
radio input "true"
click at [186, 240] on p "Excellent" at bounding box center [190, 237] width 16 height 6
click at [180, 240] on input "Excellent" at bounding box center [178, 237] width 4 height 6
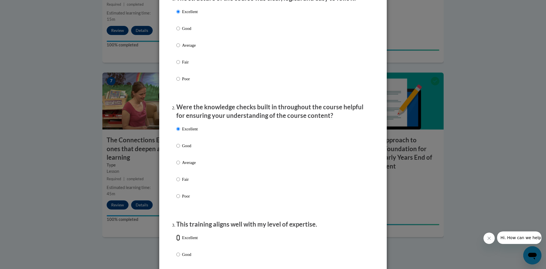
radio input "true"
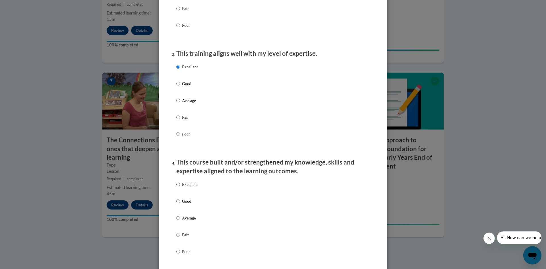
click at [188, 187] on p "Excellent" at bounding box center [190, 184] width 16 height 6
click at [180, 187] on input "Excellent" at bounding box center [178, 184] width 4 height 6
radio input "true"
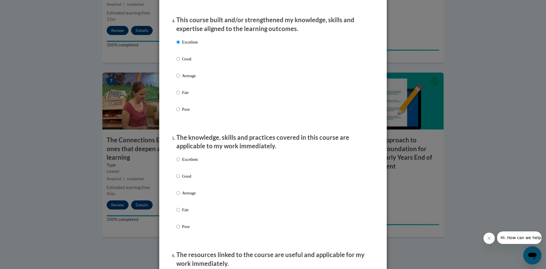
drag, startPoint x: 189, startPoint y: 164, endPoint x: 191, endPoint y: 171, distance: 7.0
click at [189, 162] on p "Excellent" at bounding box center [190, 159] width 16 height 6
click at [180, 162] on input "Excellent" at bounding box center [178, 159] width 4 height 6
radio input "true"
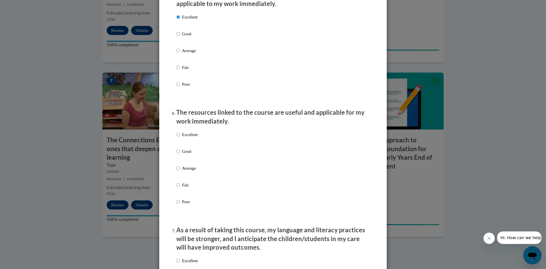
click at [186, 145] on label "Excellent" at bounding box center [186, 138] width 21 height 15
click at [180, 138] on input "Excellent" at bounding box center [178, 134] width 4 height 6
radio input "true"
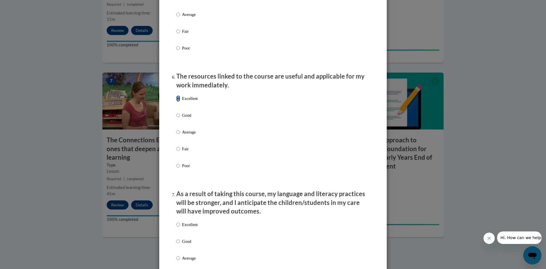
scroll to position [683, 0]
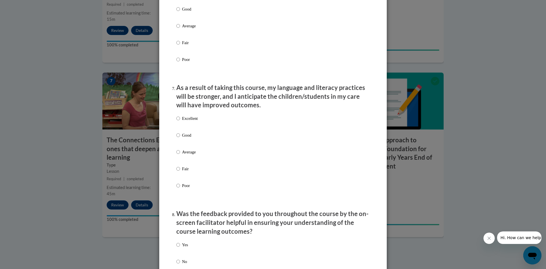
click at [197, 126] on div "Excellent Good Average Fair Poor" at bounding box center [272, 158] width 193 height 93
click at [182, 127] on label "Excellent" at bounding box center [186, 122] width 21 height 15
click at [180, 121] on input "Excellent" at bounding box center [178, 118] width 4 height 6
radio input "true"
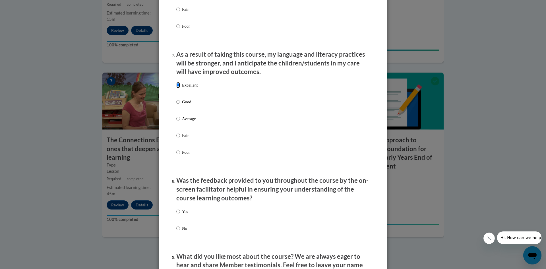
scroll to position [796, 0]
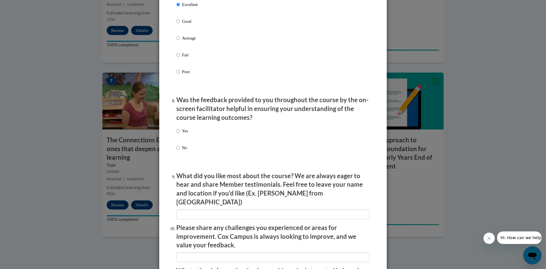
click at [193, 133] on div "Yes No" at bounding box center [272, 146] width 193 height 42
click at [178, 134] on label "Yes" at bounding box center [182, 135] width 12 height 15
click at [178, 134] on input "Yes" at bounding box center [178, 131] width 4 height 6
radio input "true"
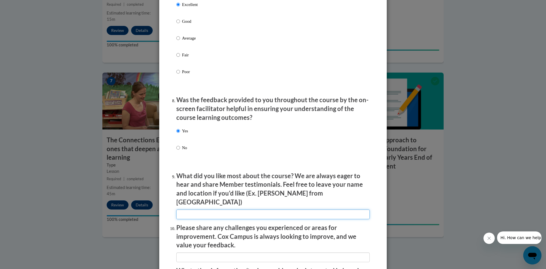
click at [201, 209] on input "textbox" at bounding box center [272, 214] width 193 height 10
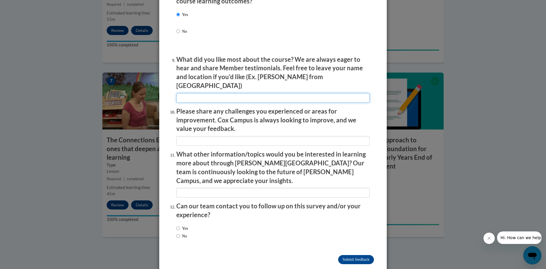
scroll to position [913, 0]
type input "n/a"
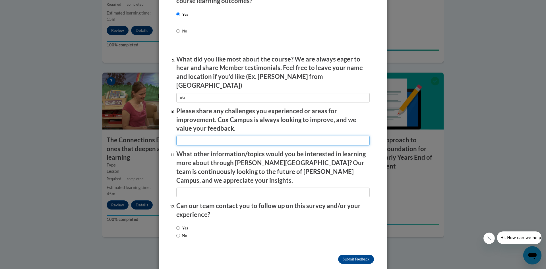
click at [208, 136] on input "textbox" at bounding box center [272, 141] width 193 height 10
type input "n/a"
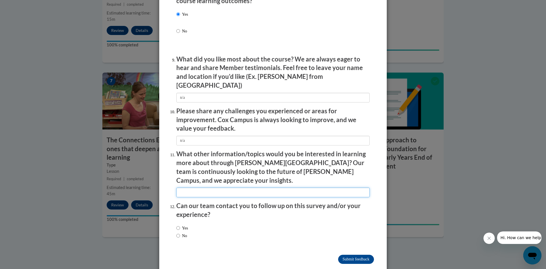
click at [204, 187] on input "textbox" at bounding box center [272, 192] width 193 height 10
type input "n/a"
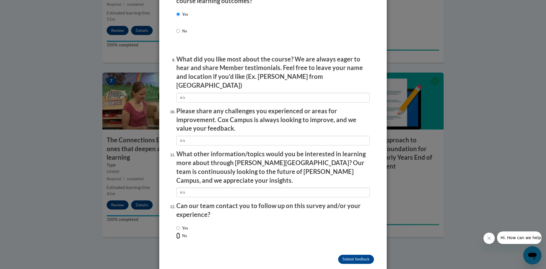
click at [178, 232] on input "No" at bounding box center [178, 235] width 4 height 6
radio input "true"
click at [357, 255] on input "Submit feedback" at bounding box center [356, 259] width 36 height 9
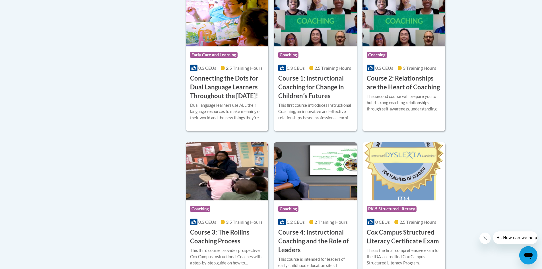
scroll to position [332, 0]
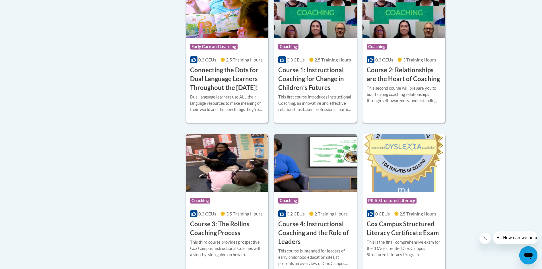
click at [405, 84] on div "More Info Enroll This second course will prepare you to build strong coaching r…" at bounding box center [403, 97] width 83 height 29
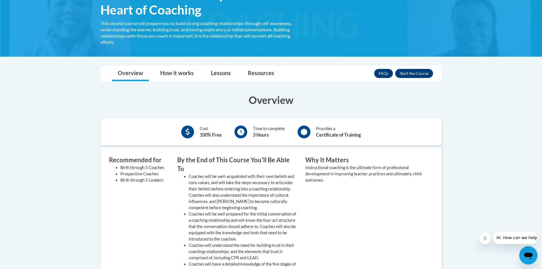
scroll to position [57, 0]
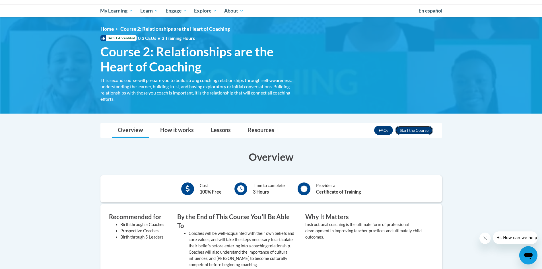
click at [418, 130] on button "Enroll" at bounding box center [414, 130] width 38 height 9
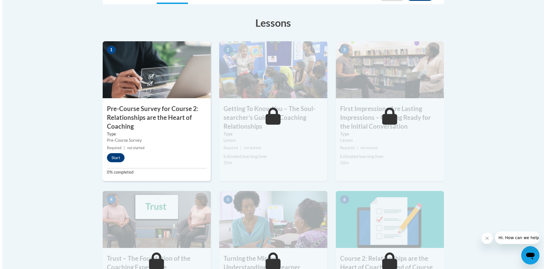
scroll to position [171, 0]
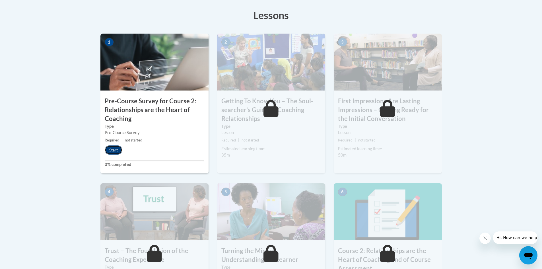
click at [110, 149] on button "Start" at bounding box center [114, 149] width 18 height 9
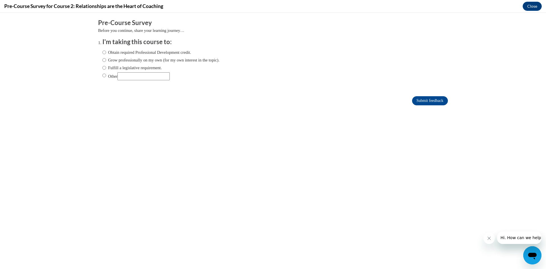
scroll to position [0, 0]
click at [135, 62] on label "Grow professionally on my own (for my own interest in the topic)." at bounding box center [160, 60] width 117 height 6
click at [106, 62] on input "Grow professionally on my own (for my own interest in the topic)." at bounding box center [104, 60] width 4 height 6
radio input "true"
click at [421, 97] on input "Submit feedback" at bounding box center [430, 100] width 36 height 9
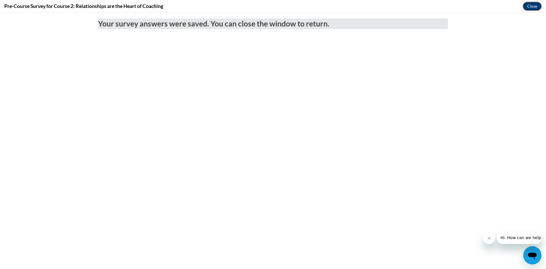
click at [527, 8] on button "Close" at bounding box center [532, 6] width 19 height 9
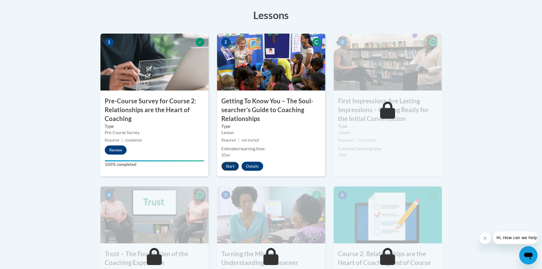
click at [231, 166] on button "Start" at bounding box center [230, 166] width 18 height 9
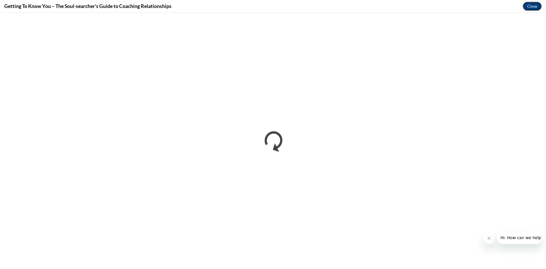
click at [536, 8] on button "Close" at bounding box center [532, 6] width 19 height 9
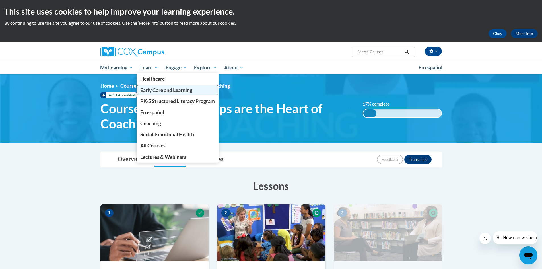
click at [166, 92] on span "Early Care and Learning" at bounding box center [166, 90] width 52 height 6
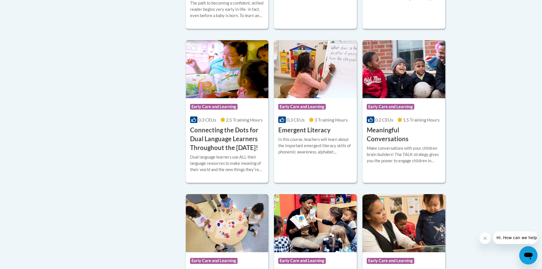
scroll to position [355, 0]
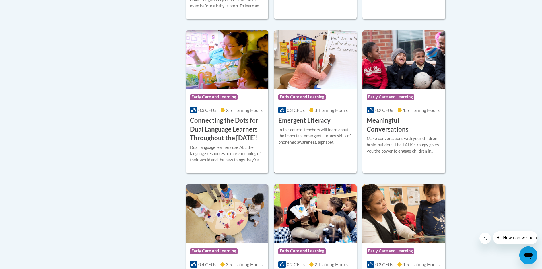
click at [323, 134] on div "In this course, teachers will learn about the important emergent literacy skill…" at bounding box center [315, 136] width 74 height 19
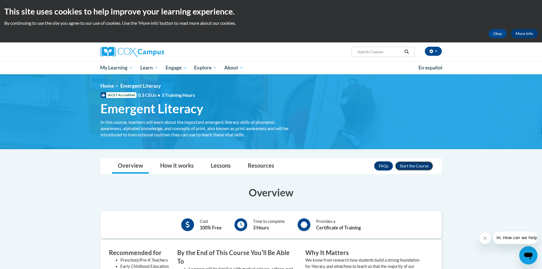
click at [402, 164] on button "Enroll" at bounding box center [414, 165] width 38 height 9
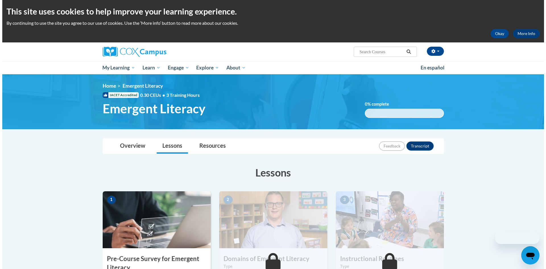
scroll to position [142, 0]
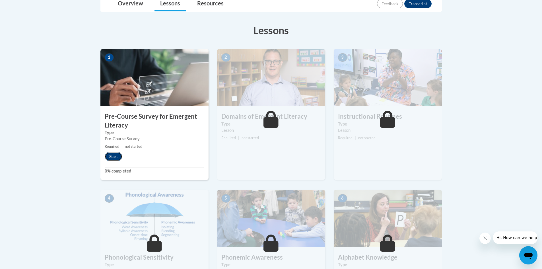
click at [117, 158] on button "Start" at bounding box center [114, 156] width 18 height 9
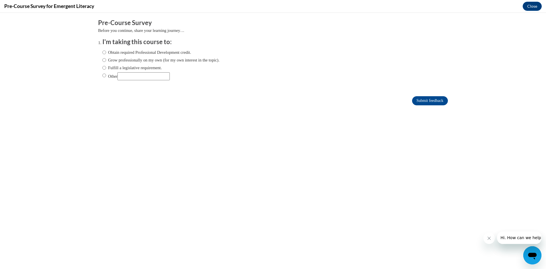
scroll to position [0, 0]
click at [161, 63] on label "Grow professionally on my own (for my own interest in the topic)." at bounding box center [160, 60] width 117 height 6
click at [106, 63] on input "Grow professionally on my own (for my own interest in the topic)." at bounding box center [104, 60] width 4 height 6
radio input "true"
click at [162, 51] on label "Obtain required Professional Development credit." at bounding box center [146, 52] width 89 height 6
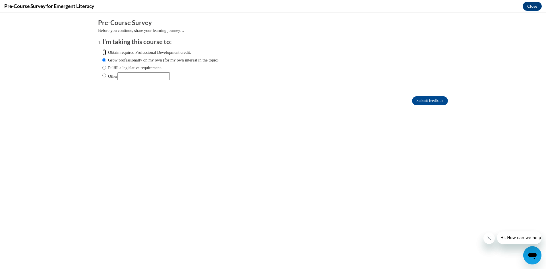
click at [106, 51] on input "Obtain required Professional Development credit." at bounding box center [104, 52] width 4 height 6
radio input "true"
click at [416, 99] on input "Submit feedback" at bounding box center [430, 100] width 36 height 9
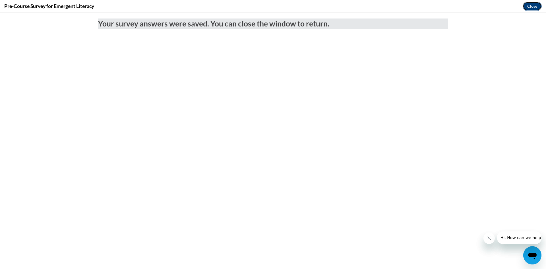
click at [537, 6] on button "Close" at bounding box center [532, 6] width 19 height 9
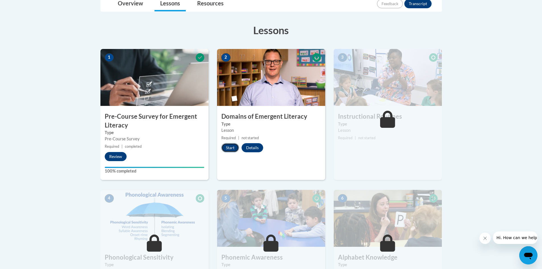
click at [232, 145] on button "Start" at bounding box center [230, 147] width 18 height 9
